Goal: Task Accomplishment & Management: Complete application form

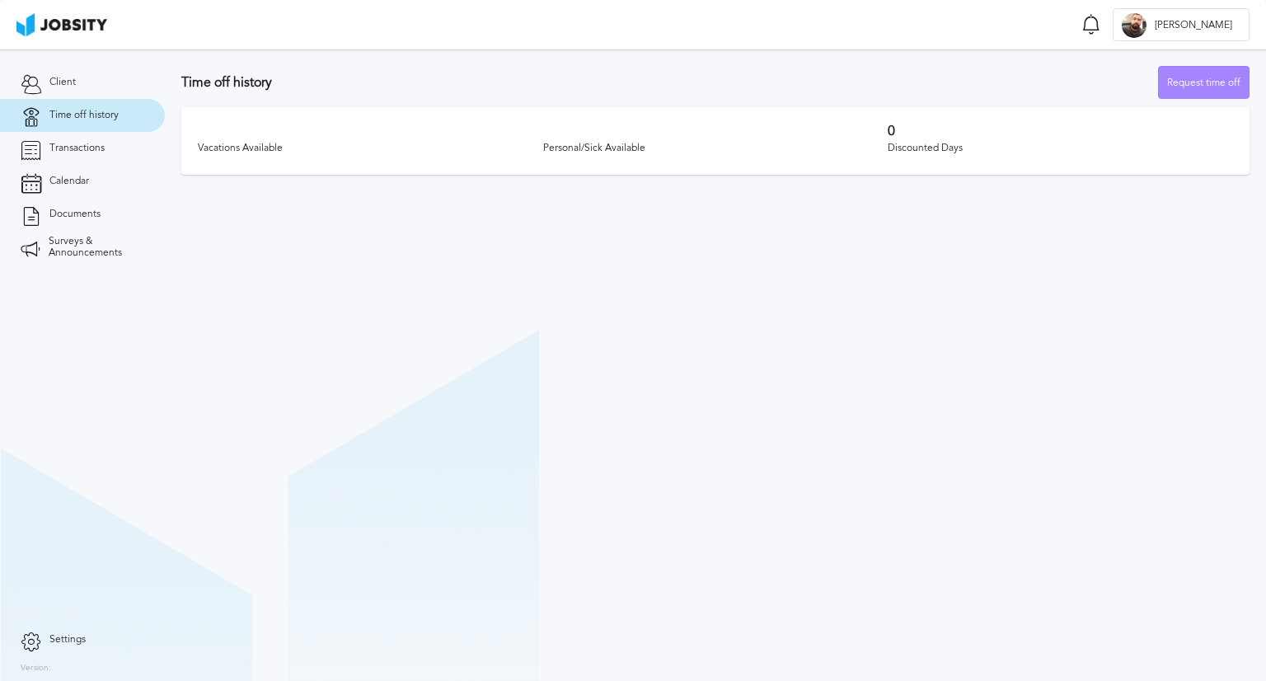
click at [1180, 86] on div "Request time off" at bounding box center [1204, 83] width 90 height 33
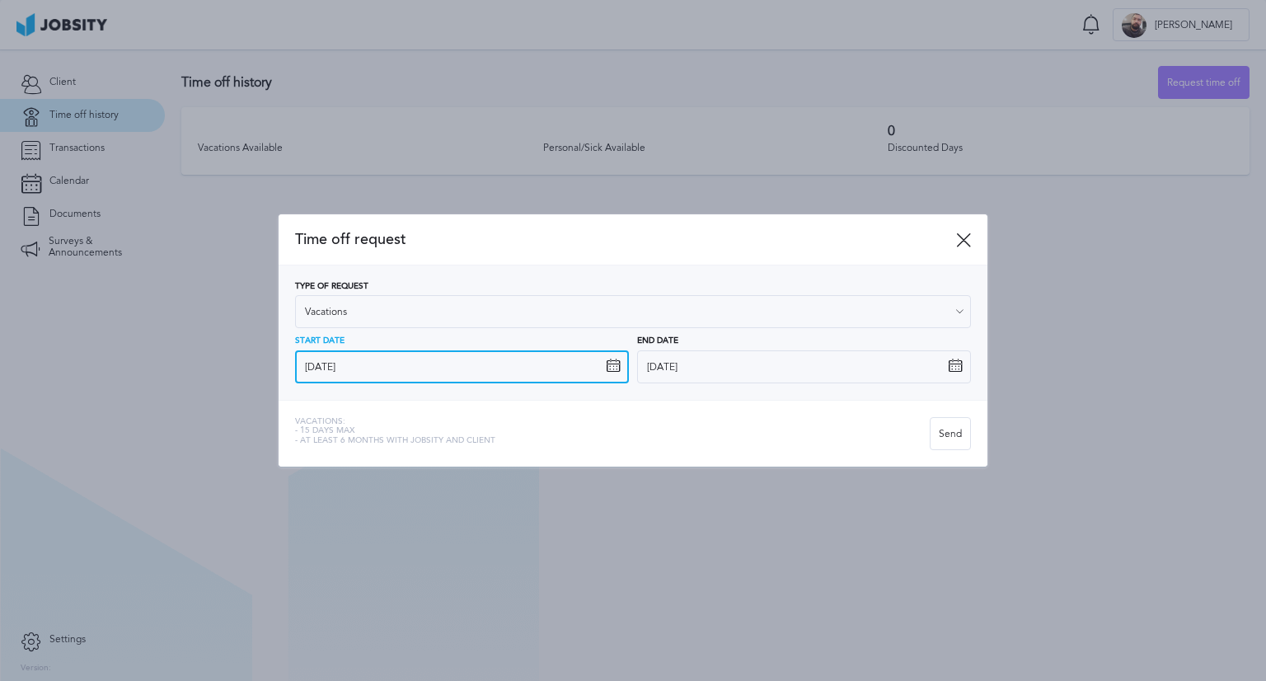
click at [364, 370] on input "[DATE]" at bounding box center [462, 366] width 334 height 33
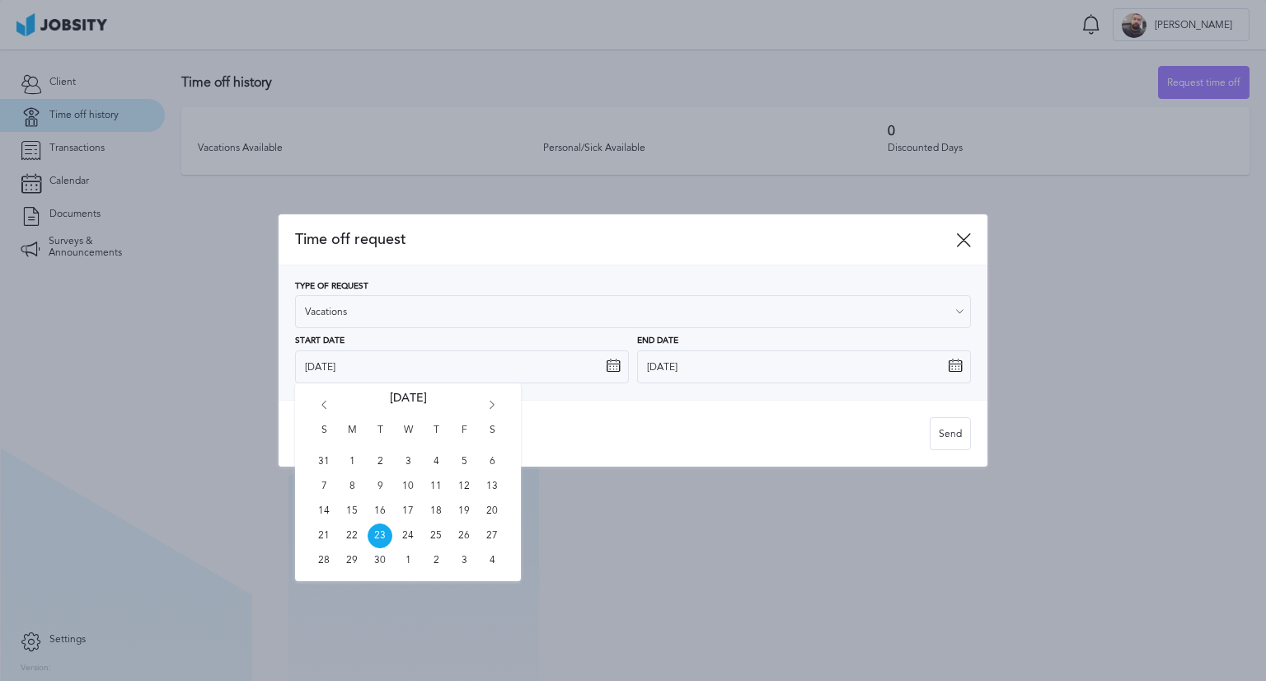
click at [492, 406] on icon "Go forward 1 month" at bounding box center [492, 407] width 15 height 15
click at [379, 539] on span "21" at bounding box center [380, 535] width 25 height 25
type input "[DATE]"
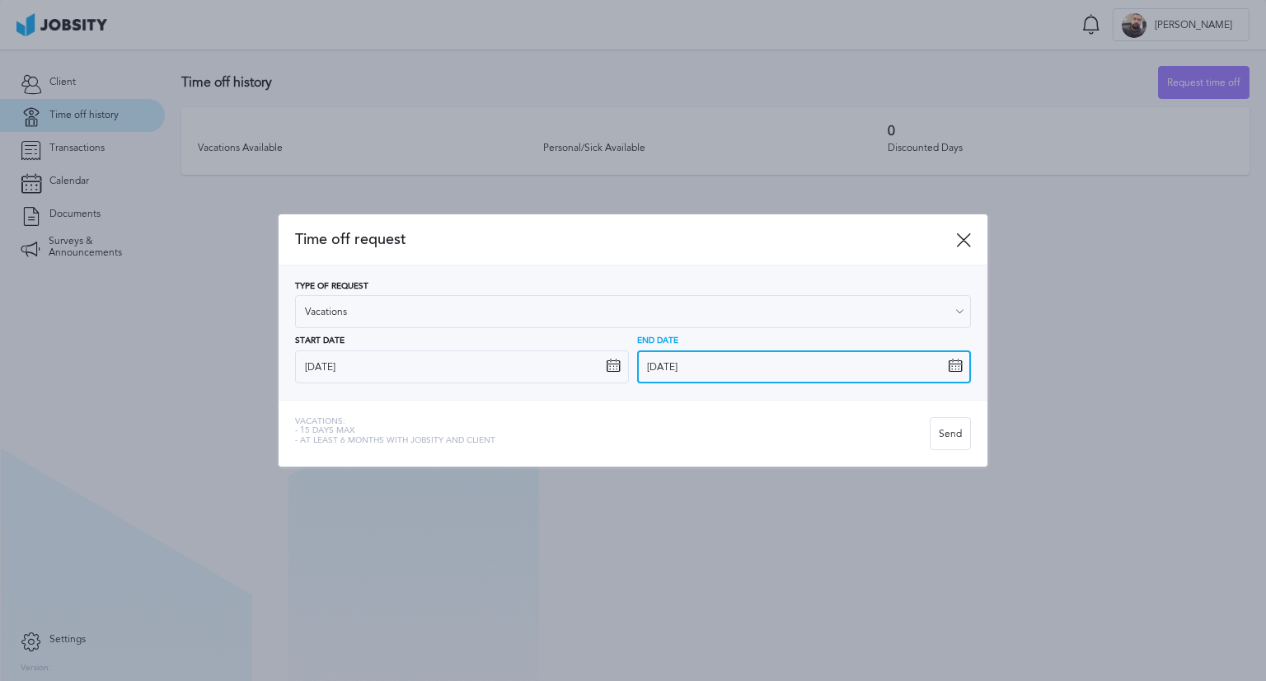
click at [710, 366] on input "[DATE]" at bounding box center [804, 366] width 334 height 33
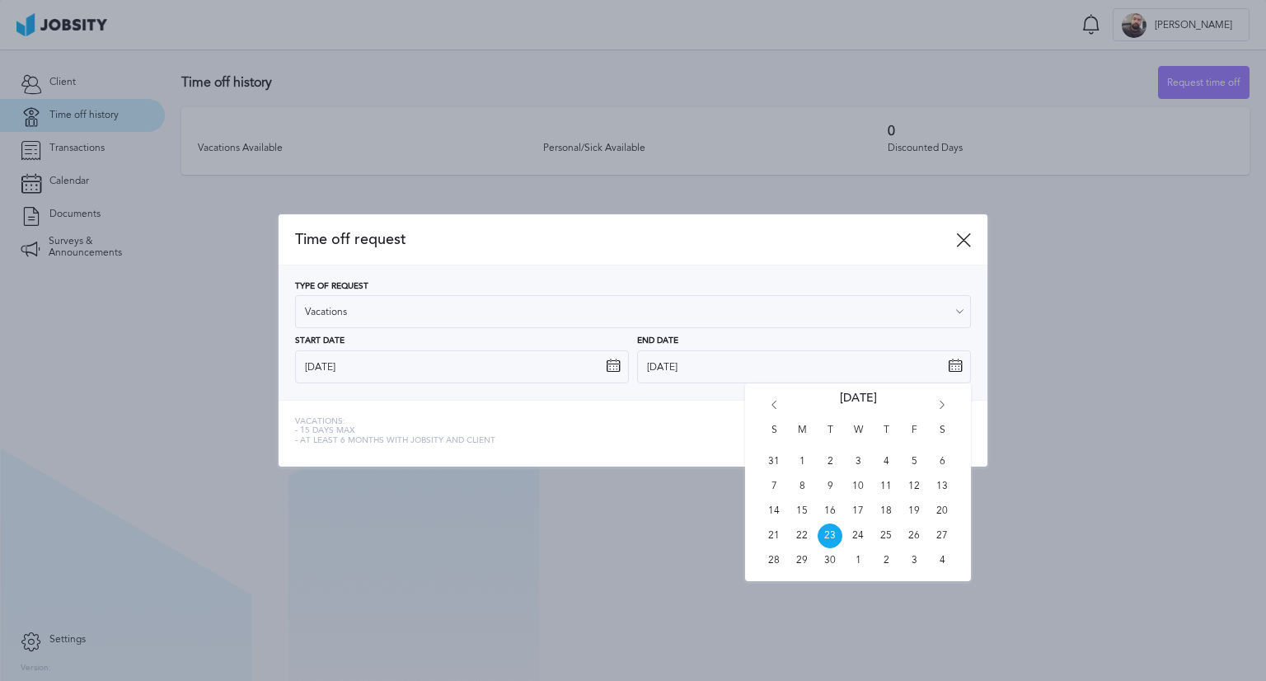
click at [944, 401] on icon "Go forward 1 month" at bounding box center [941, 407] width 15 height 15
click at [916, 485] on span "7" at bounding box center [913, 486] width 25 height 25
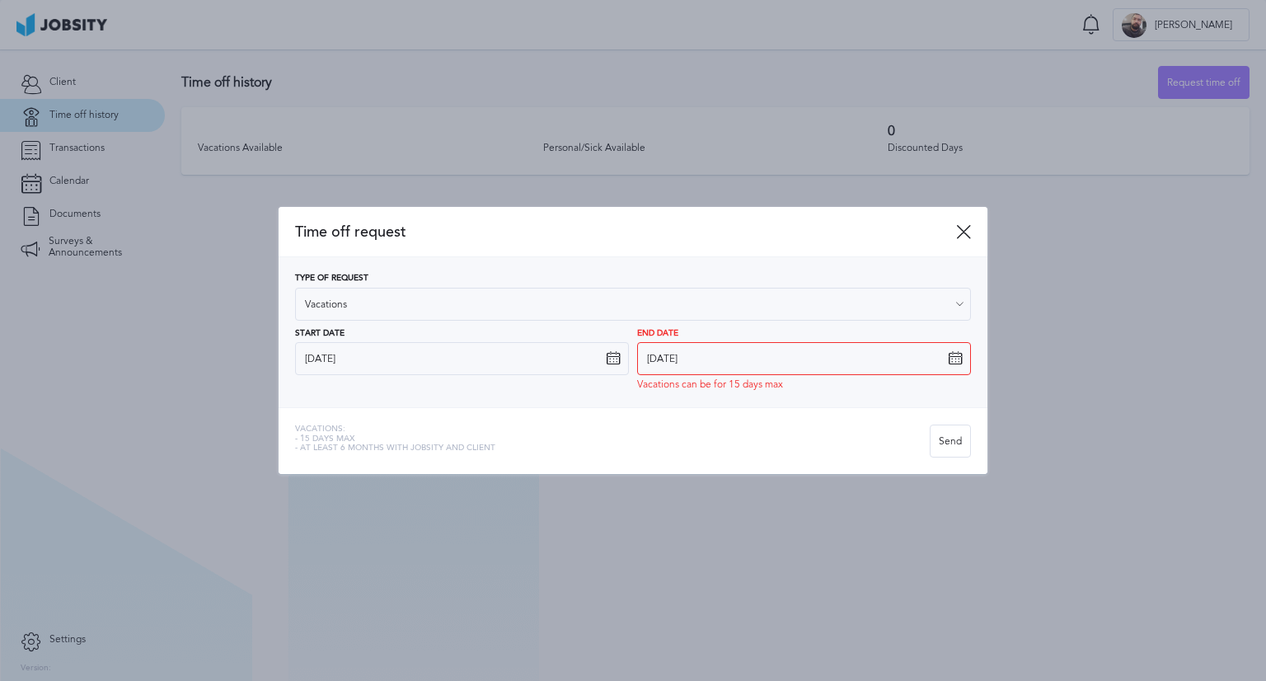
click at [956, 360] on icon at bounding box center [955, 358] width 15 height 15
click at [951, 359] on icon at bounding box center [955, 358] width 15 height 15
click at [778, 356] on input "[DATE]" at bounding box center [804, 358] width 334 height 33
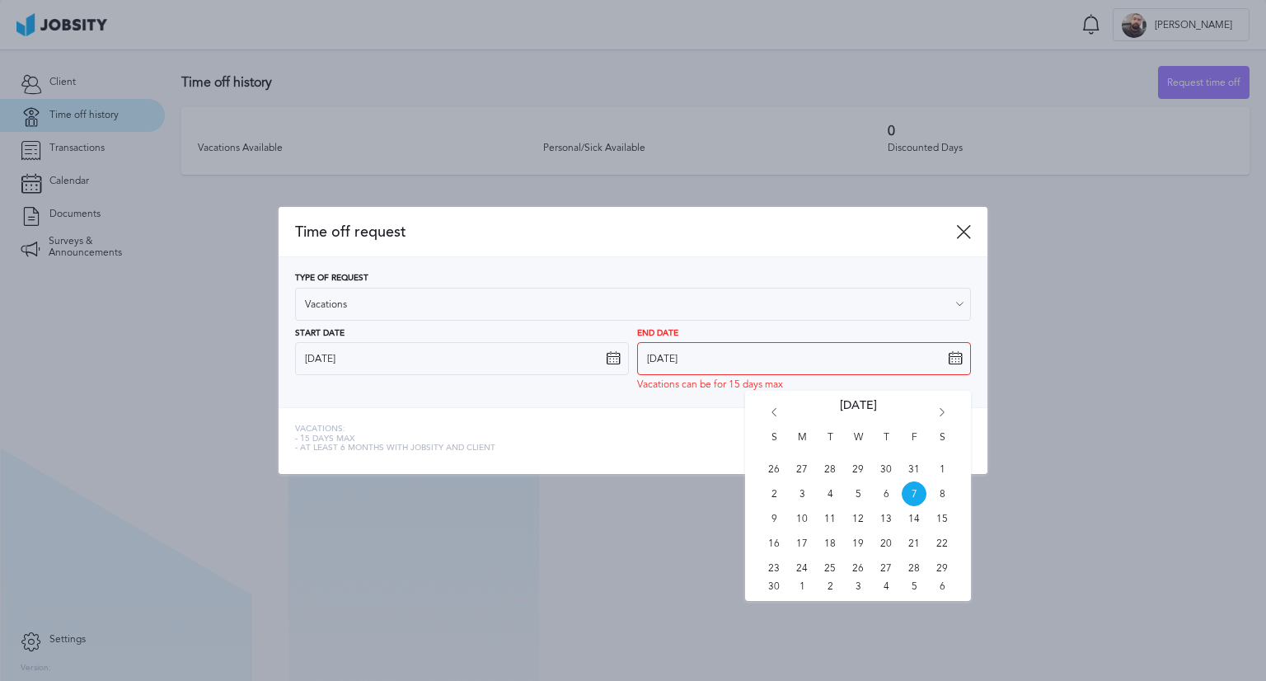
click at [779, 405] on div "S M T W T F S 26 27 28 29 30 31 1 2 3 4 5 6 7 8 9 10 11 12 13 14 15 16 17 18 19…" at bounding box center [858, 496] width 226 height 210
click at [775, 410] on icon "Go back 1 month" at bounding box center [773, 415] width 15 height 15
click at [917, 544] on span "24" at bounding box center [913, 543] width 25 height 25
type input "[DATE]"
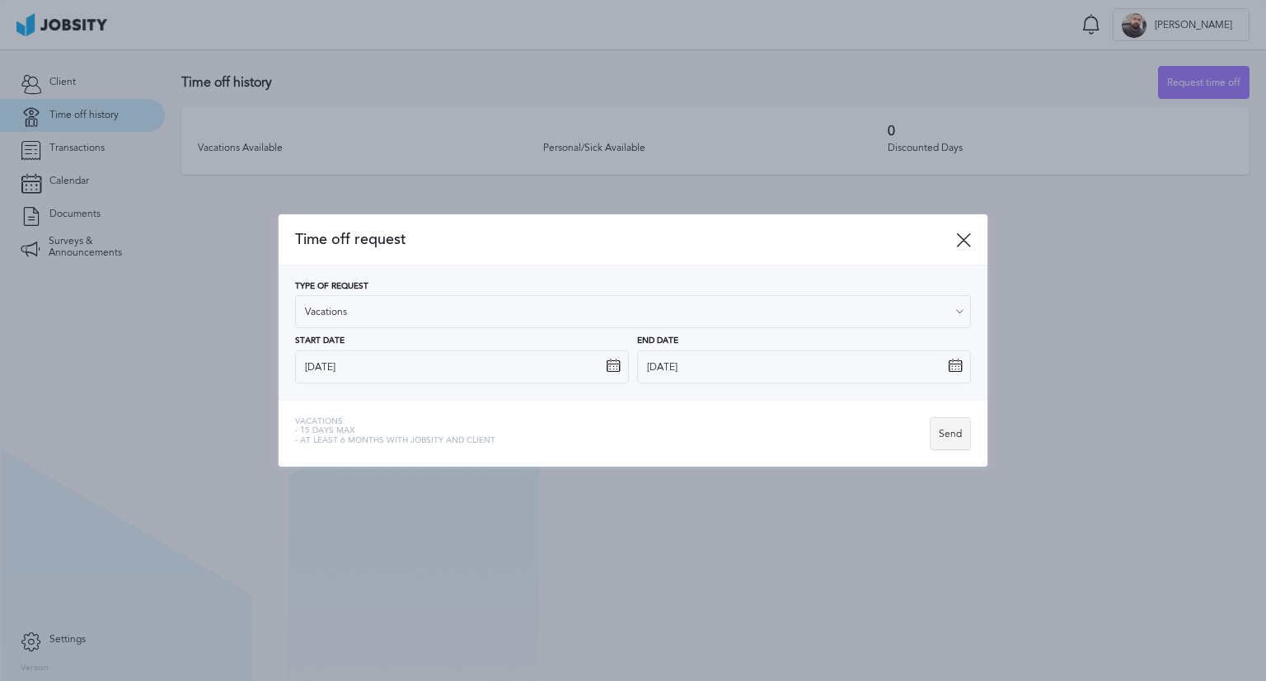
click at [948, 431] on div "Send" at bounding box center [950, 434] width 40 height 33
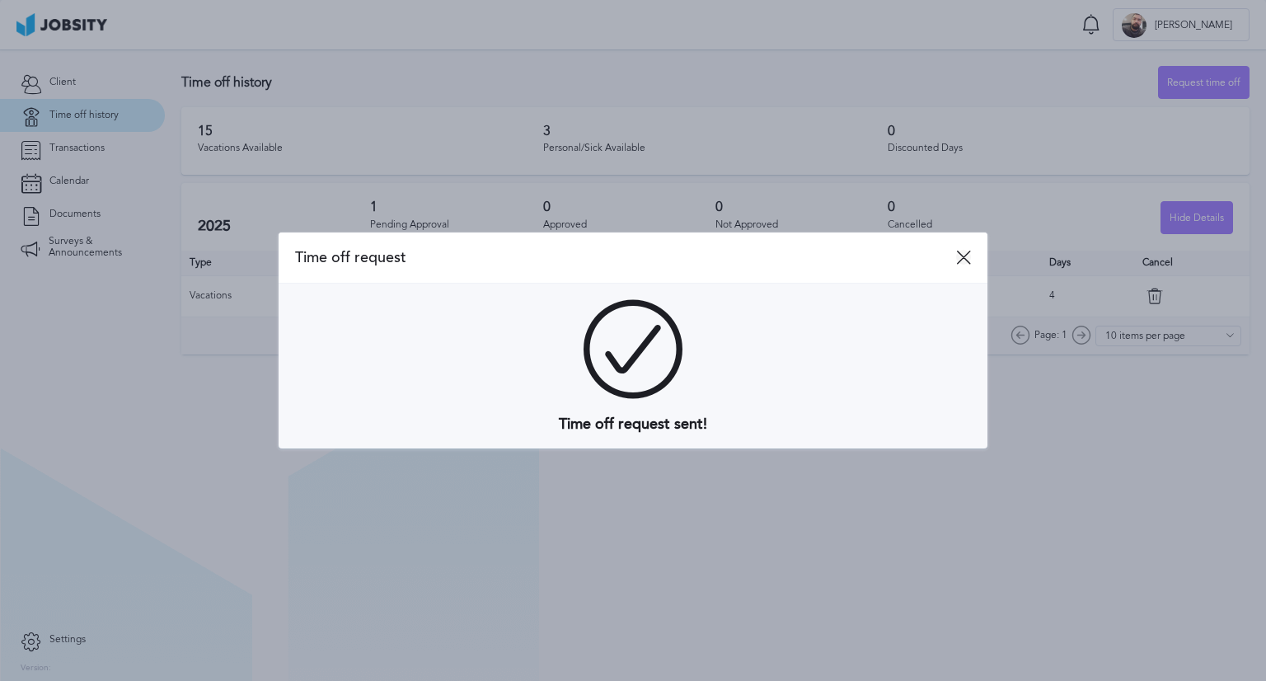
click at [964, 260] on icon at bounding box center [963, 257] width 15 height 15
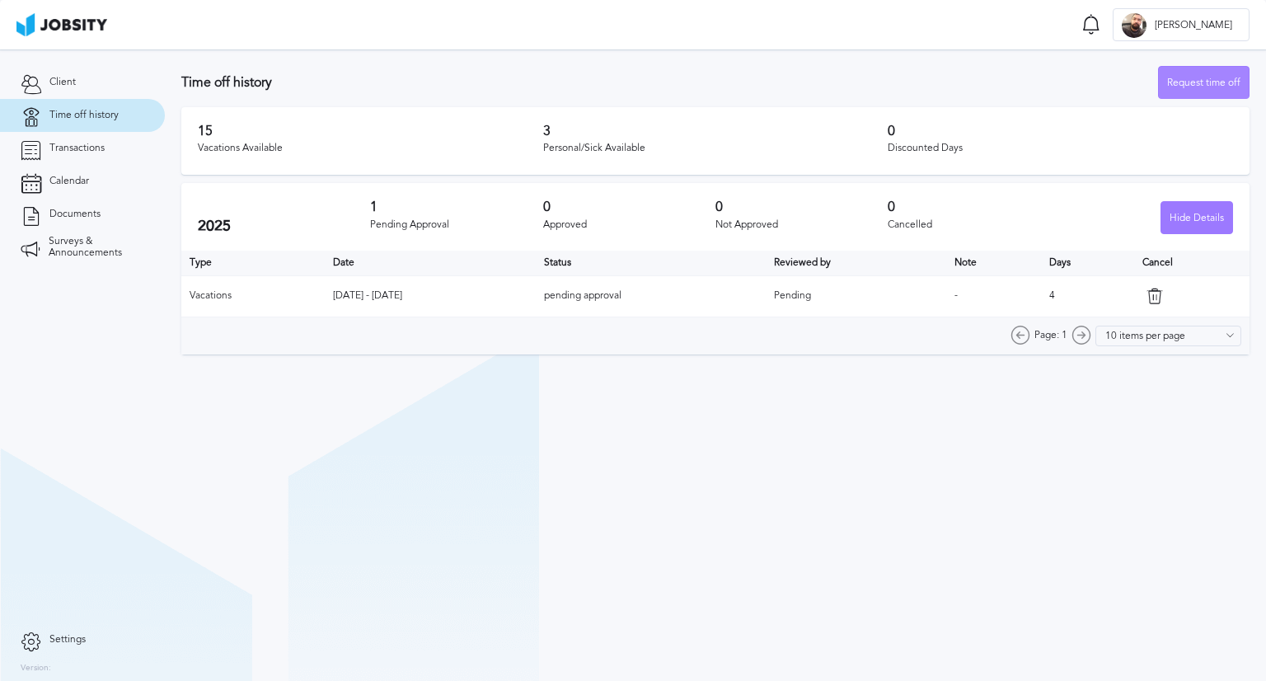
click at [1187, 90] on div "Request time off" at bounding box center [1204, 83] width 90 height 33
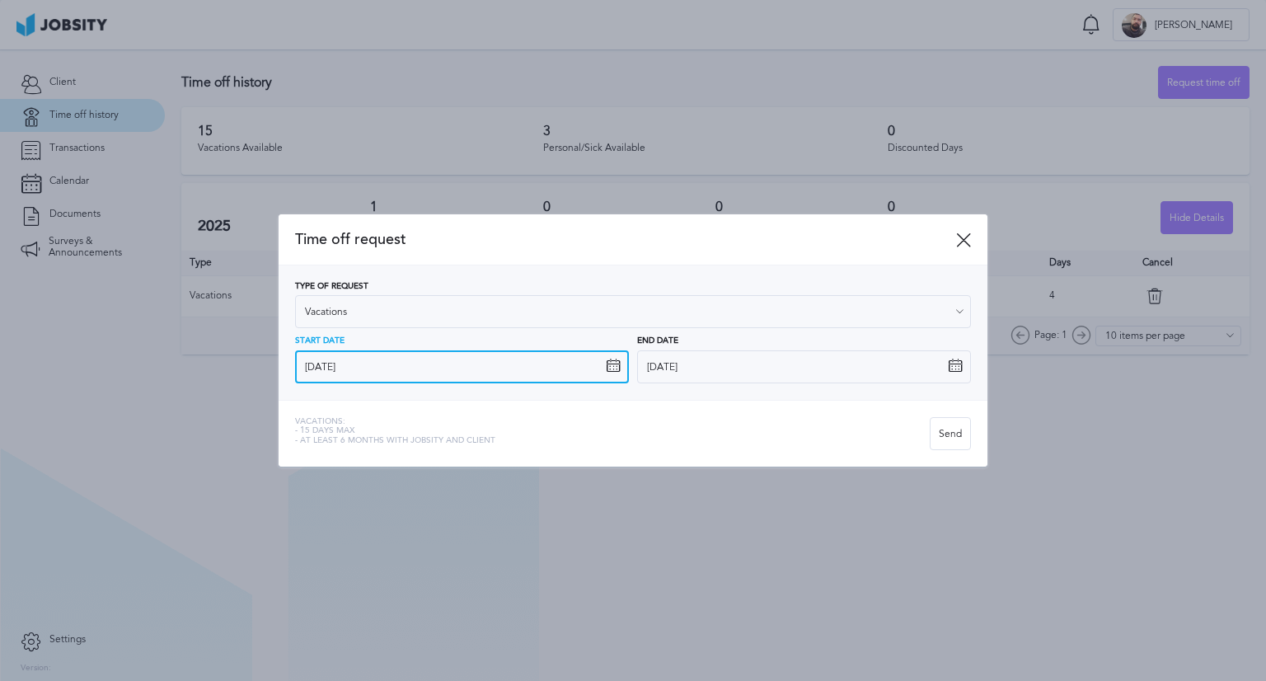
click at [377, 367] on input "[DATE]" at bounding box center [462, 366] width 334 height 33
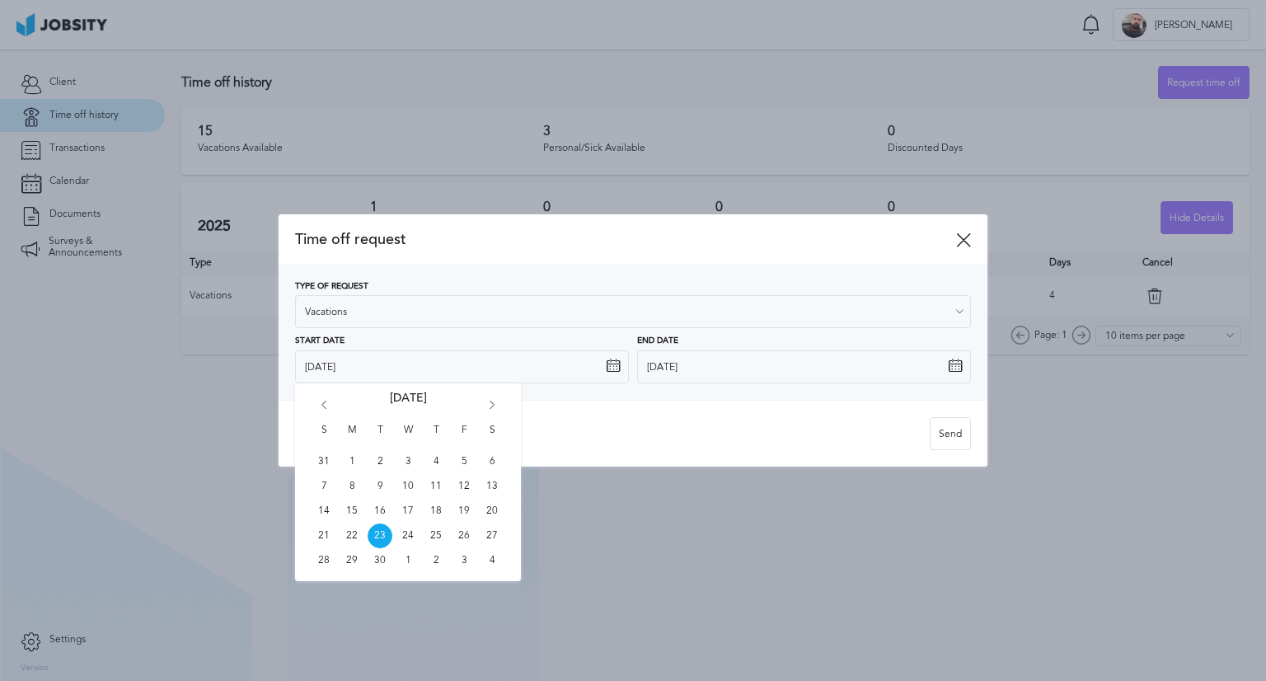
drag, startPoint x: 494, startPoint y: 392, endPoint x: 494, endPoint y: 402, distance: 9.9
click at [494, 395] on div "S M T W T F S 31 1 2 3 4 5 6 7 8 9 10 11 12 13 14 15 16 17 18 19 20 21 22 23 24…" at bounding box center [408, 482] width 226 height 198
click at [494, 403] on icon "Go forward 1 month" at bounding box center [492, 407] width 15 height 15
click at [349, 558] on span "27" at bounding box center [352, 560] width 25 height 25
type input "[DATE]"
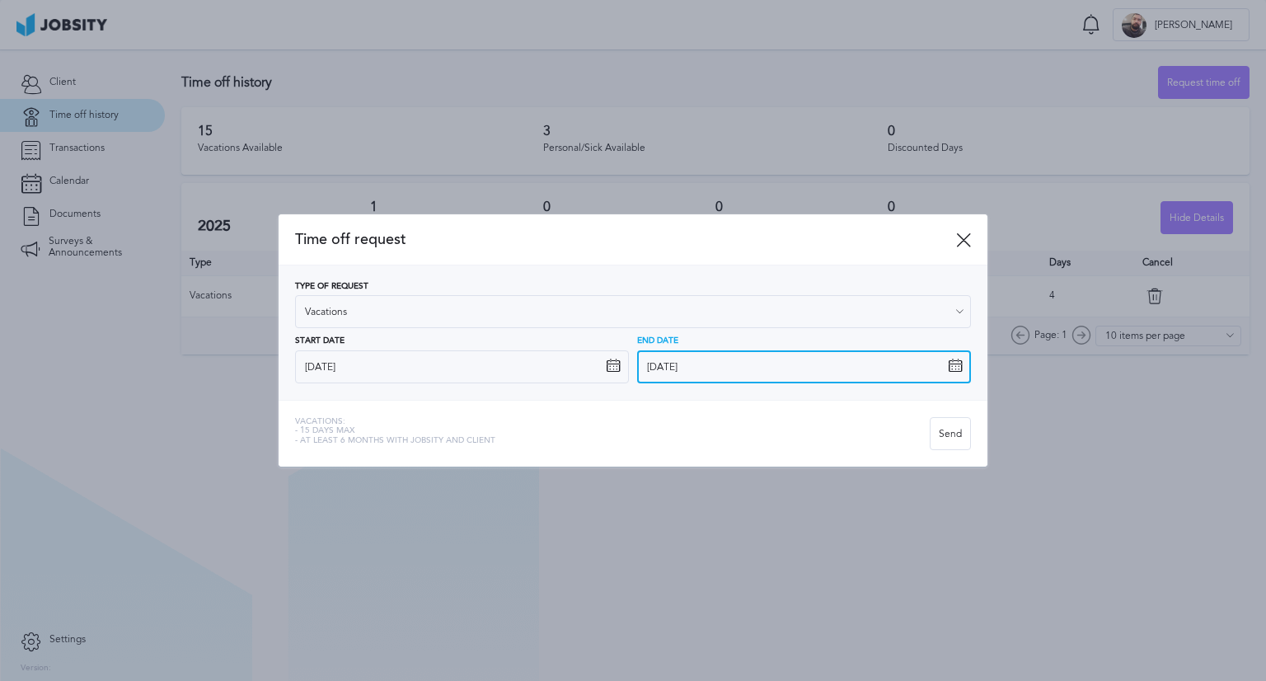
click at [758, 372] on input "[DATE]" at bounding box center [804, 366] width 334 height 33
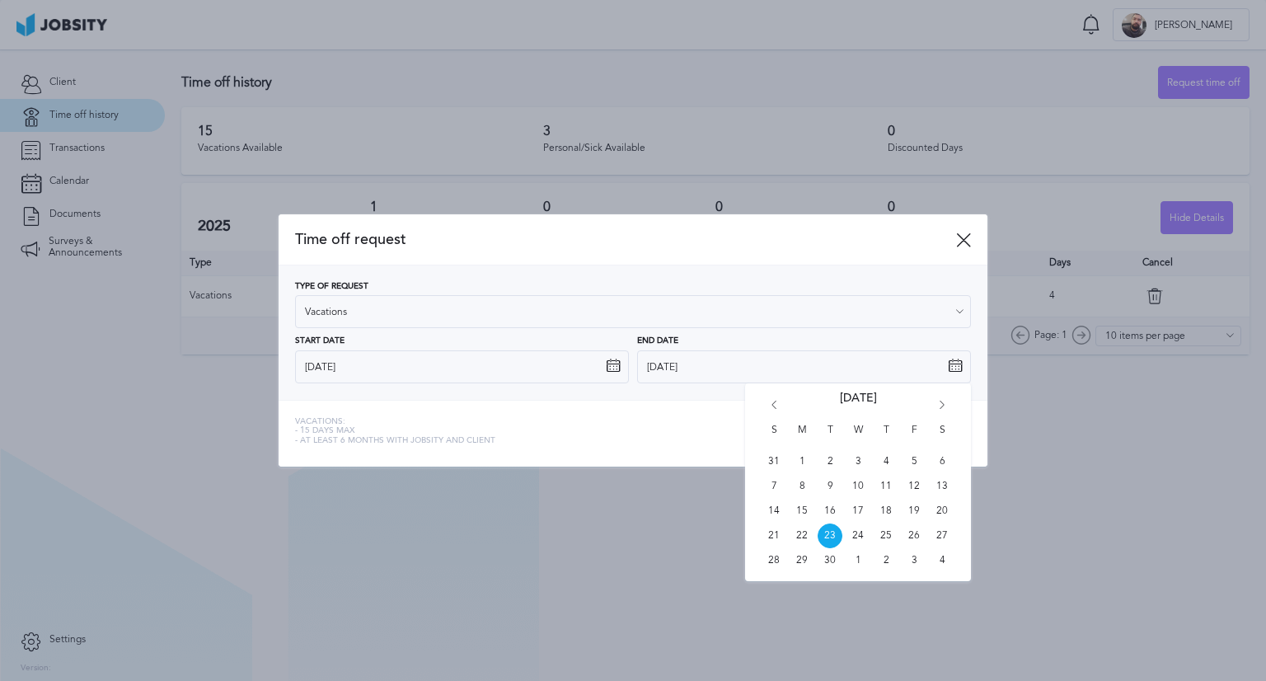
click at [938, 402] on icon "Go forward 1 month" at bounding box center [941, 407] width 15 height 15
click at [913, 558] on span "31" at bounding box center [913, 560] width 25 height 25
type input "[DATE]"
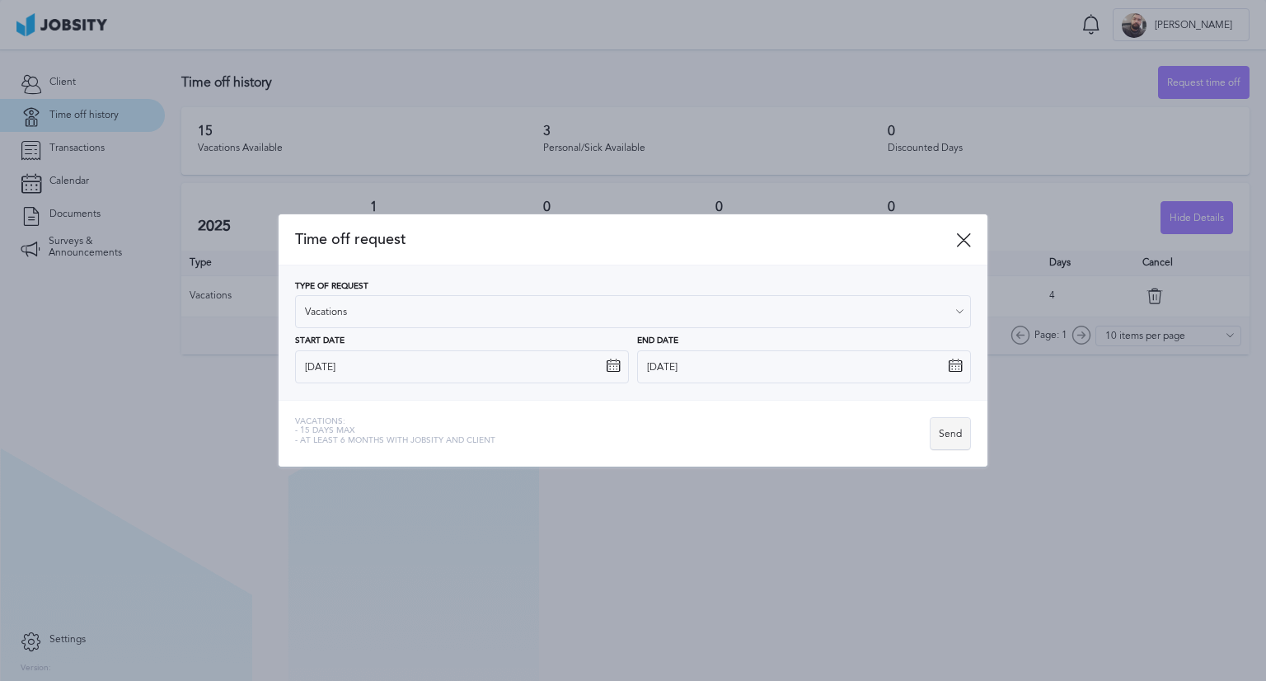
click at [948, 430] on div "Send" at bounding box center [950, 434] width 40 height 33
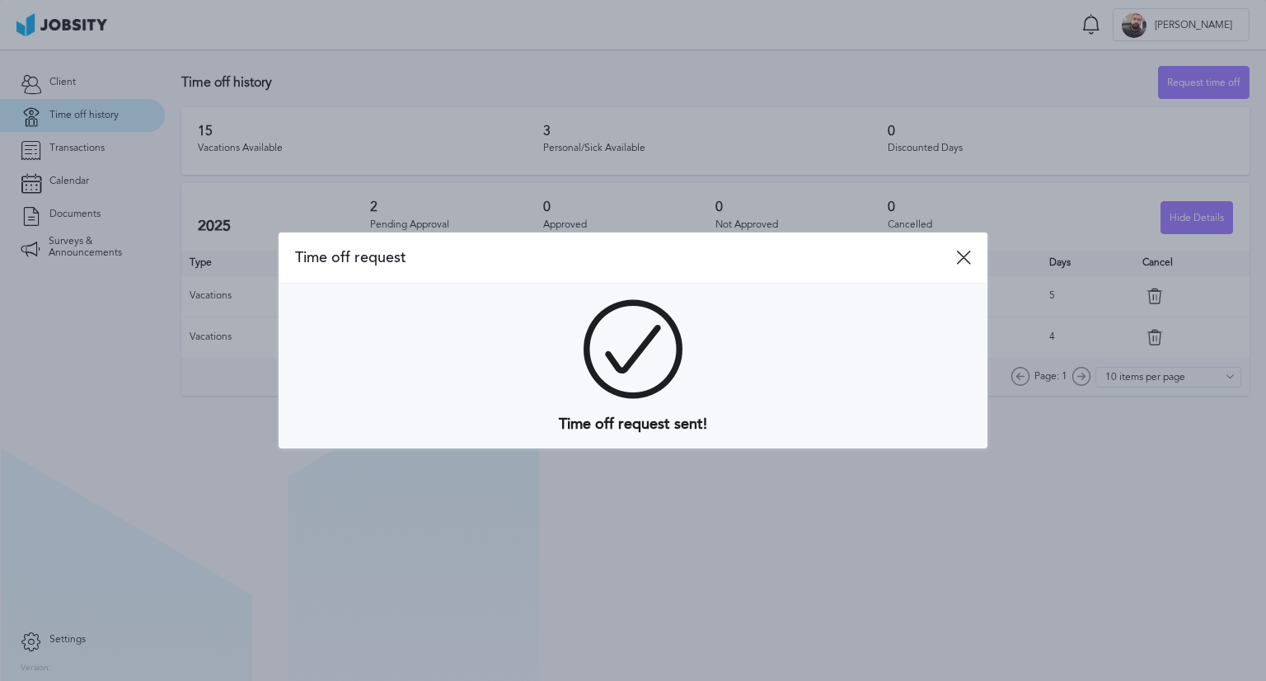
click at [964, 258] on icon at bounding box center [963, 257] width 15 height 15
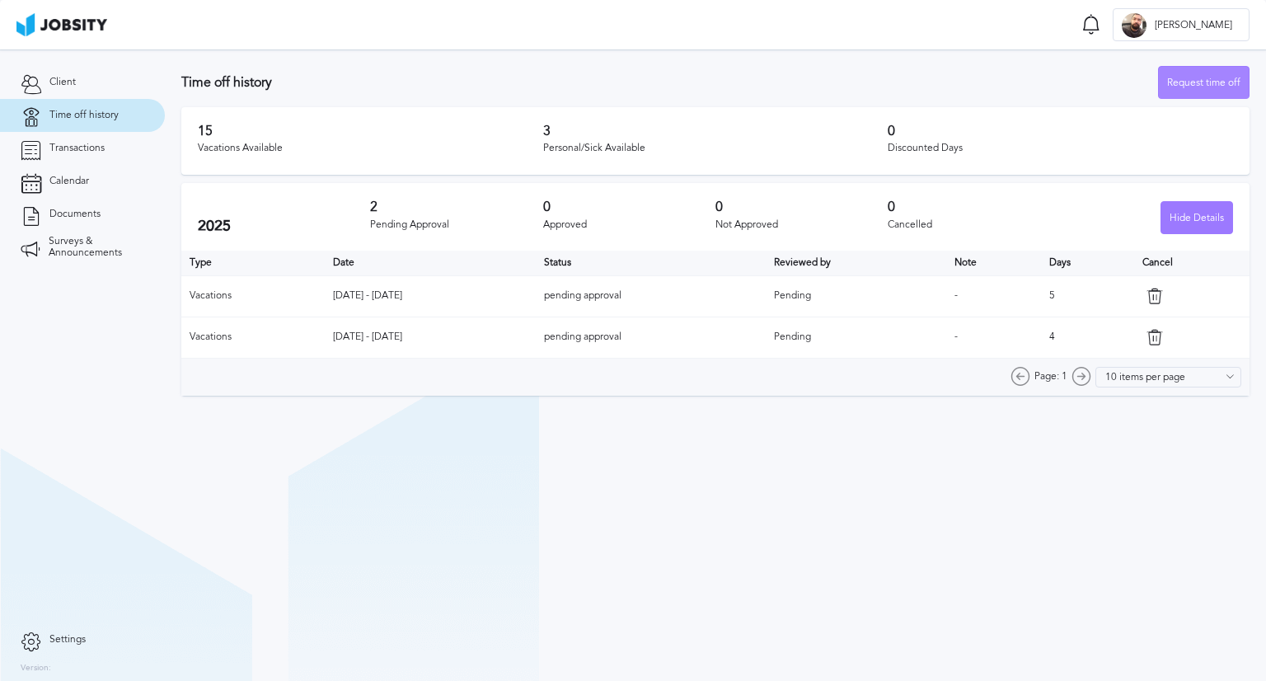
click at [1226, 87] on div "Request time off" at bounding box center [1204, 83] width 90 height 33
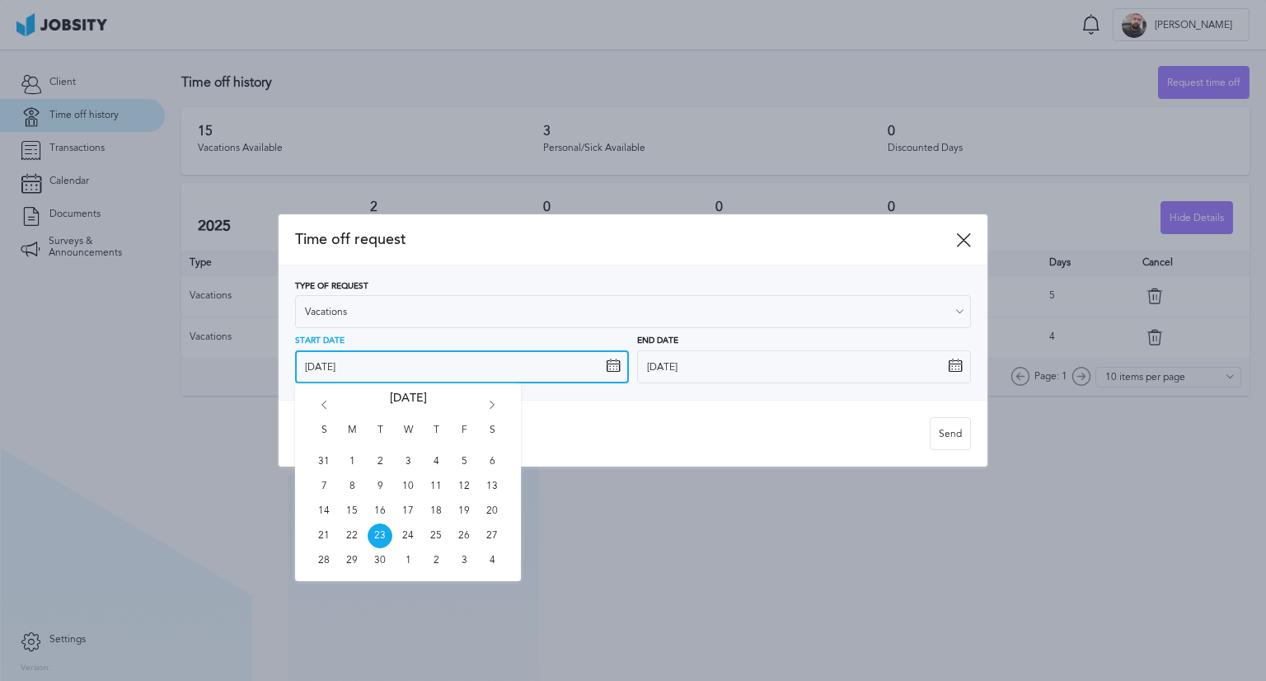
click at [371, 369] on input "[DATE]" at bounding box center [462, 366] width 334 height 33
click at [492, 404] on icon "Go forward 1 month" at bounding box center [492, 407] width 15 height 15
click at [489, 403] on icon "Go forward 1 month" at bounding box center [492, 407] width 15 height 15
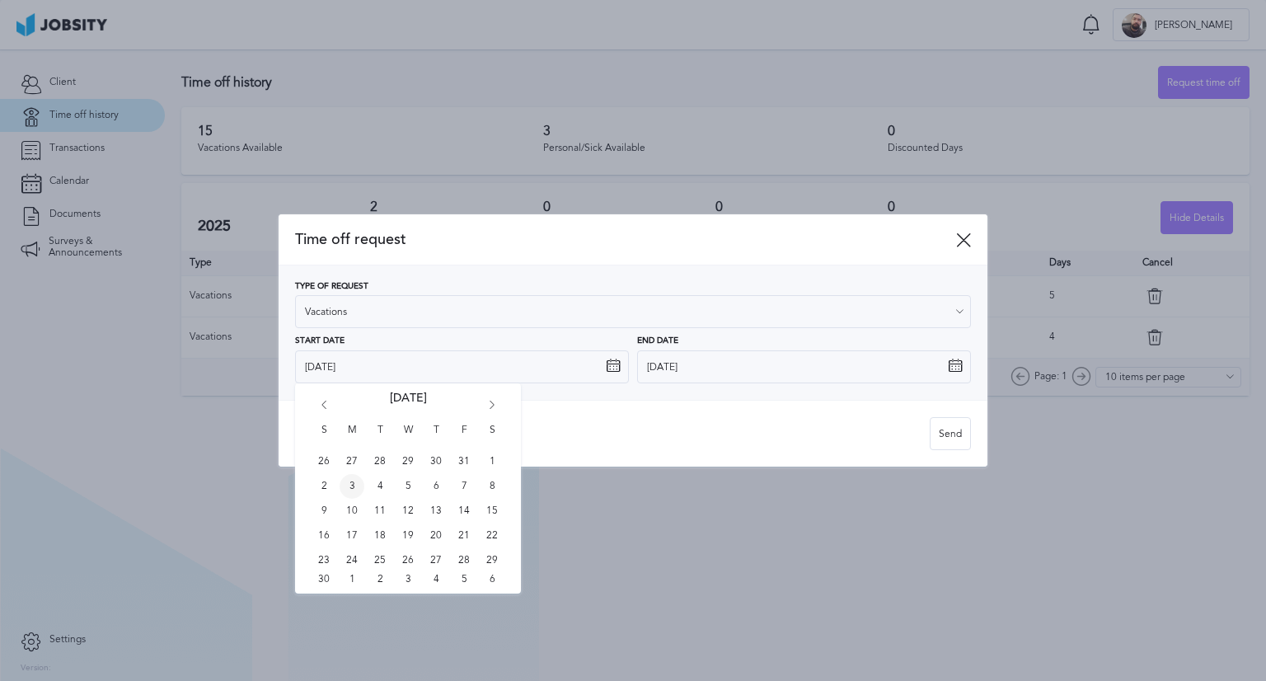
click at [346, 485] on span "3" at bounding box center [352, 486] width 25 height 25
type input "[DATE]"
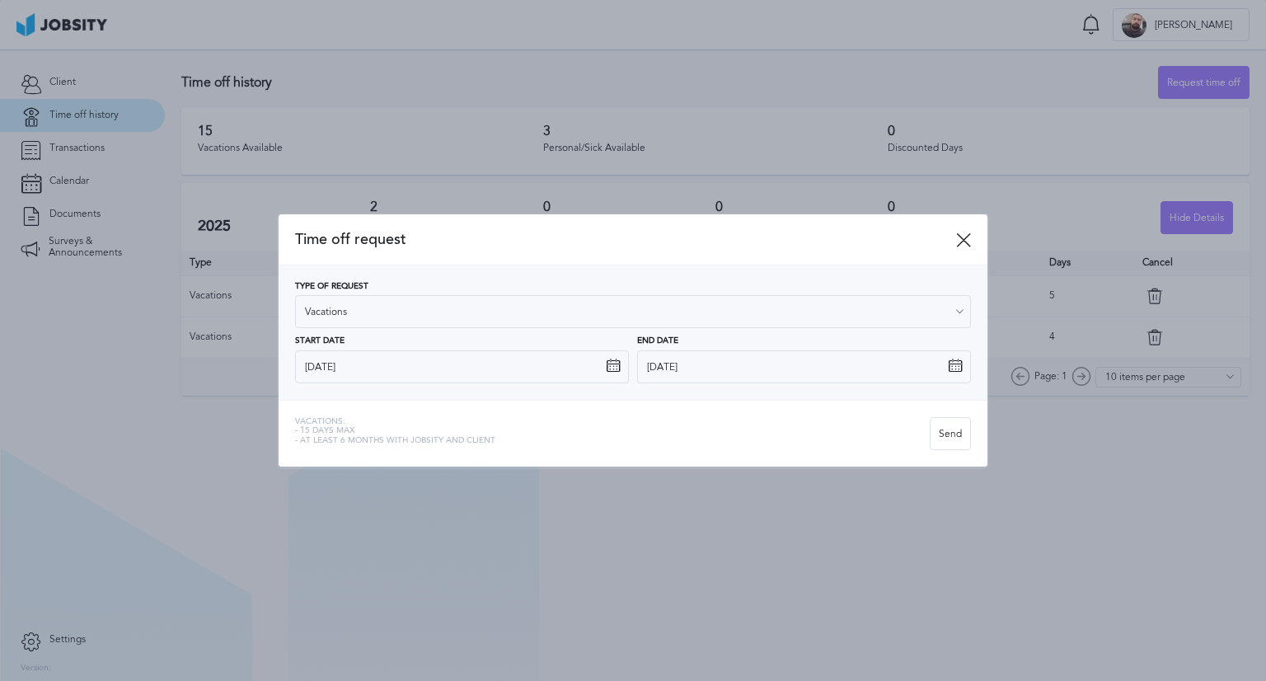
click at [952, 367] on icon at bounding box center [955, 365] width 15 height 15
click at [906, 371] on input "[DATE]" at bounding box center [804, 366] width 334 height 33
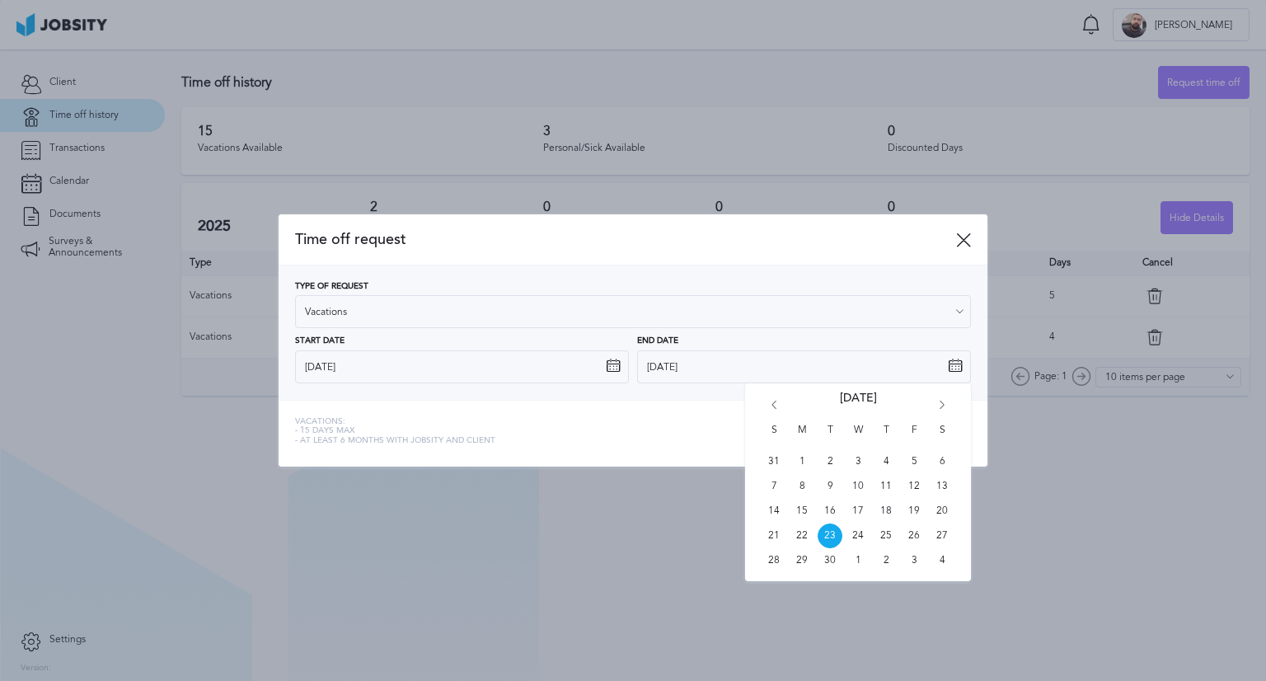
click at [943, 400] on icon "Go forward 1 month" at bounding box center [941, 407] width 15 height 15
click at [907, 482] on span "7" at bounding box center [913, 486] width 25 height 25
type input "[DATE]"
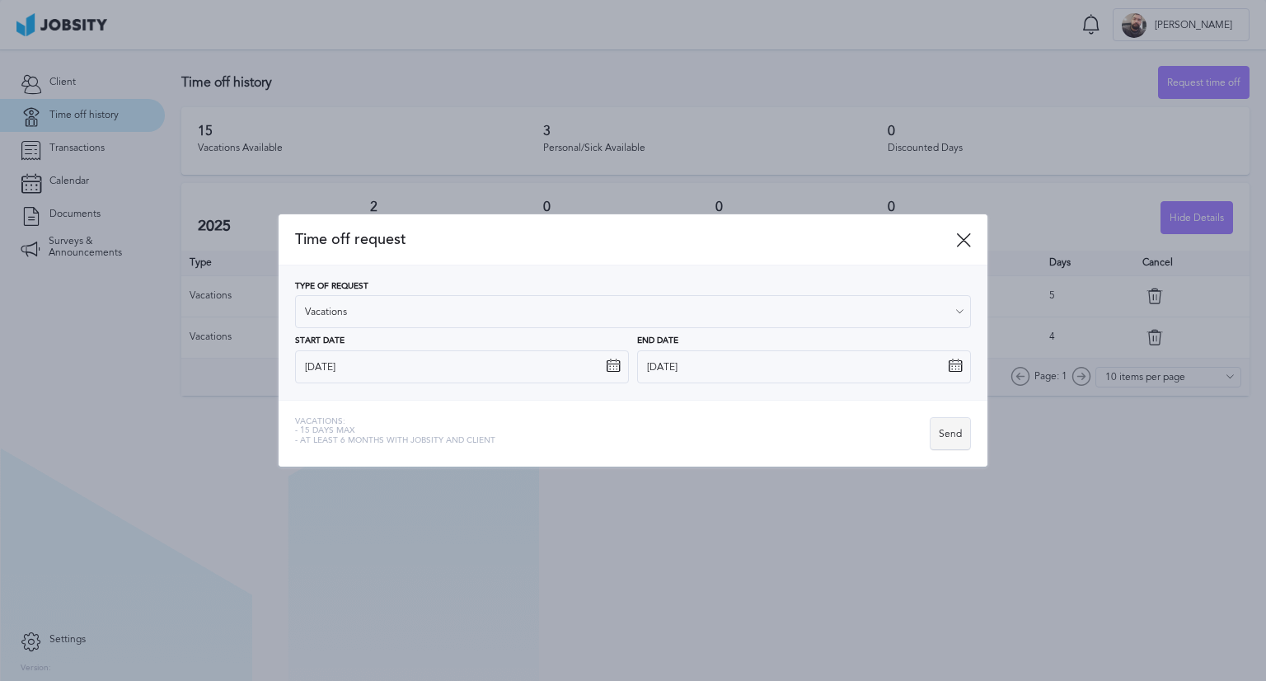
click at [959, 436] on div "Send" at bounding box center [950, 434] width 40 height 33
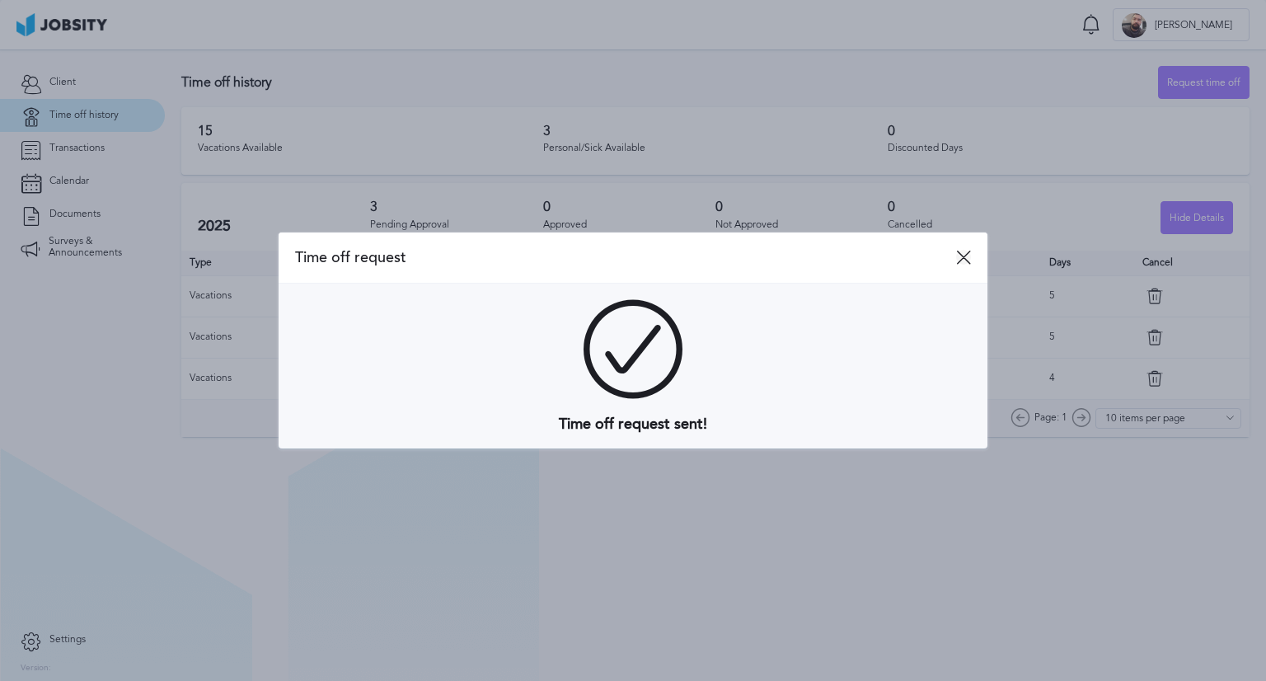
click at [959, 257] on icon at bounding box center [963, 257] width 15 height 15
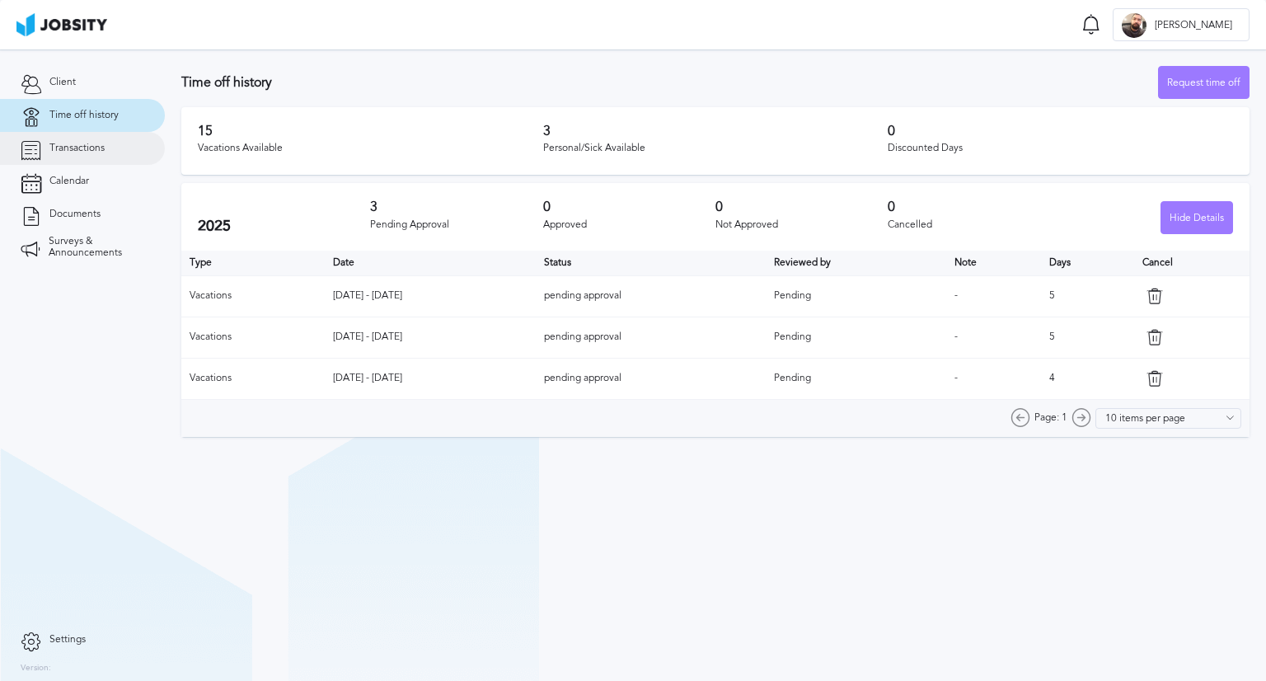
click at [96, 146] on span "Transactions" at bounding box center [76, 149] width 55 height 12
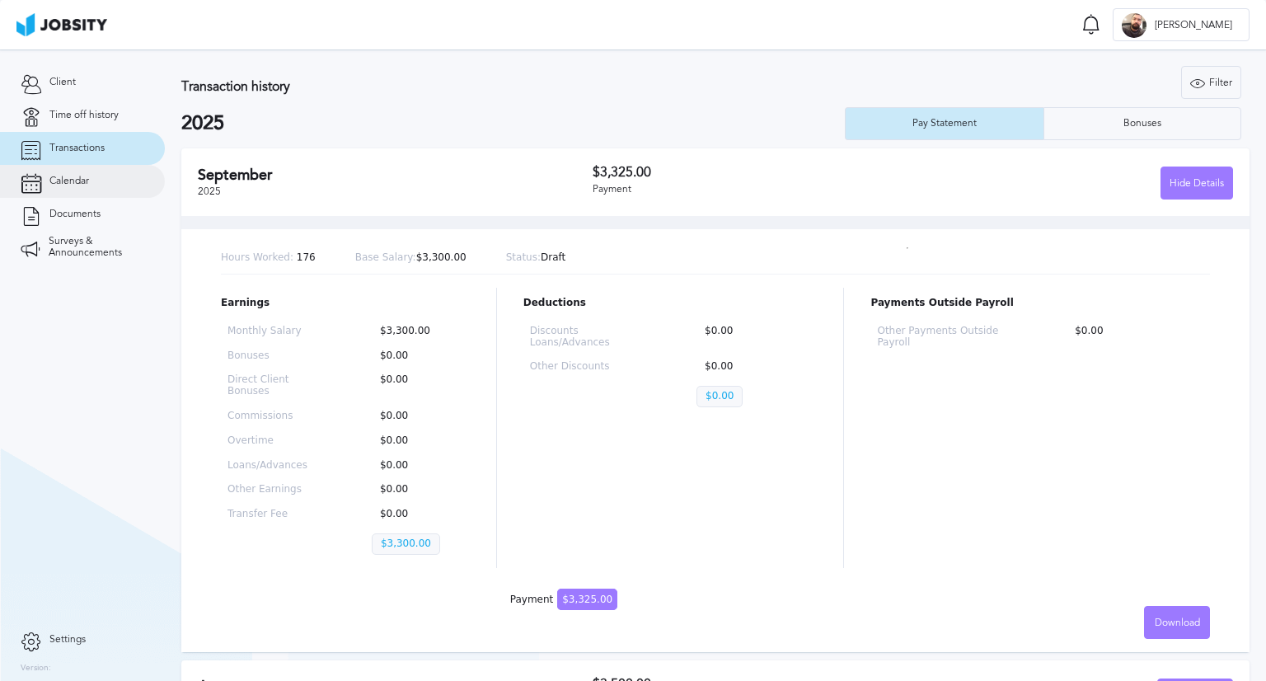
click at [95, 188] on link "Calendar" at bounding box center [82, 181] width 165 height 33
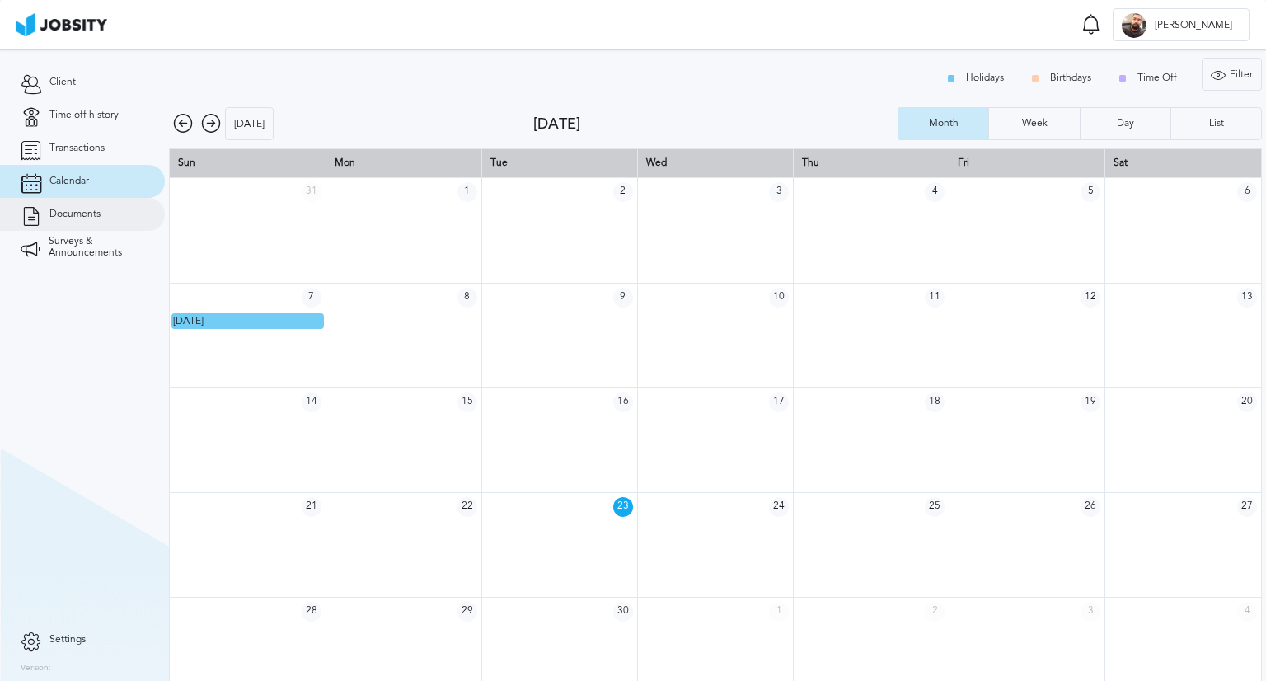
click at [87, 222] on link "Documents" at bounding box center [82, 214] width 165 height 33
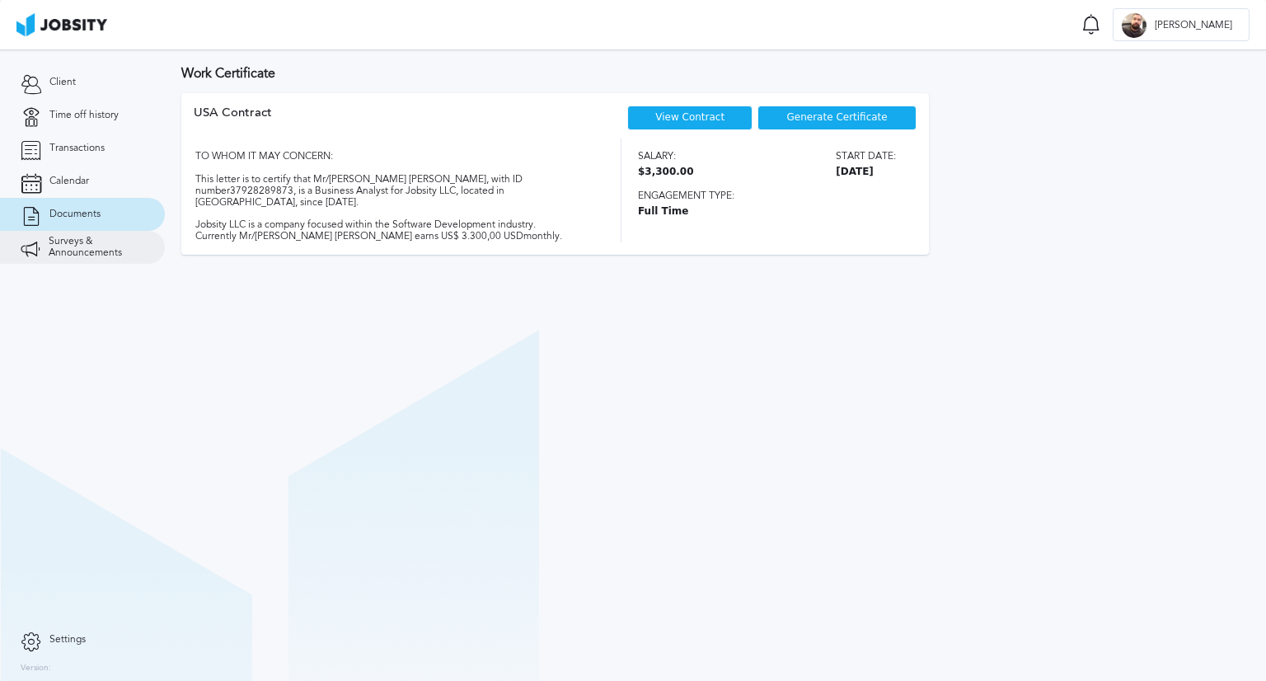
click at [120, 250] on span "Surveys & Announcements" at bounding box center [97, 247] width 96 height 23
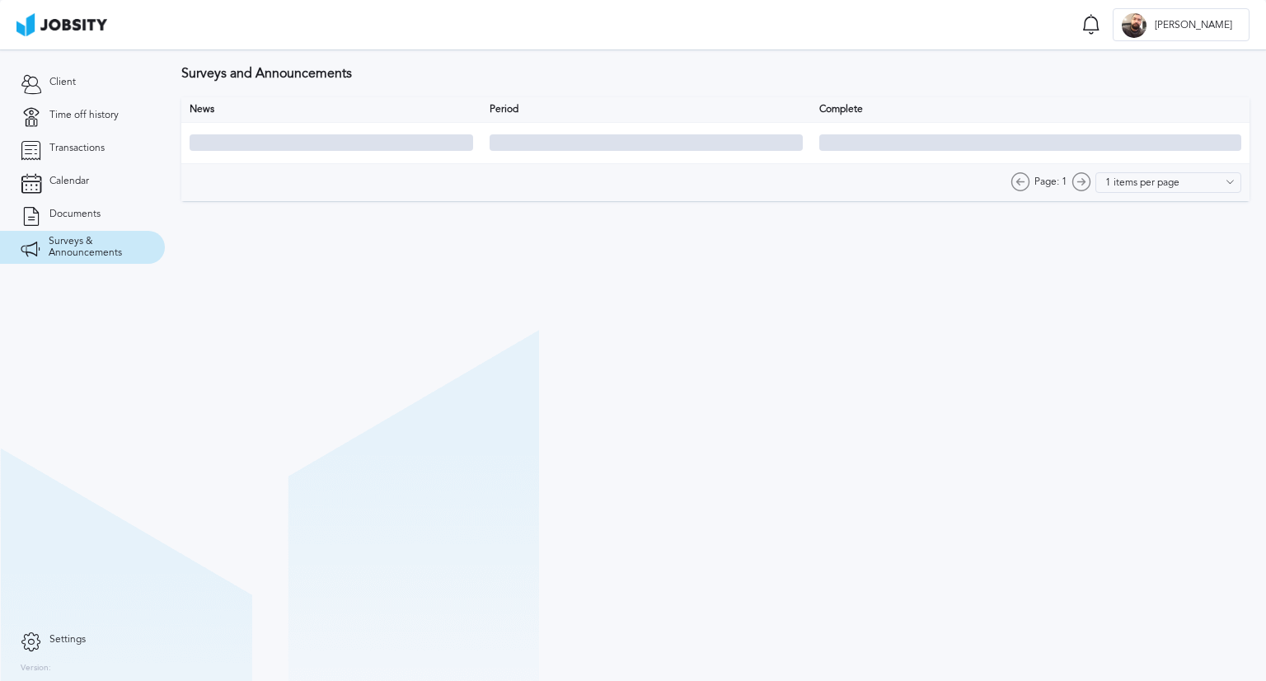
type input "10 items per page"
